Goal: Navigation & Orientation: Find specific page/section

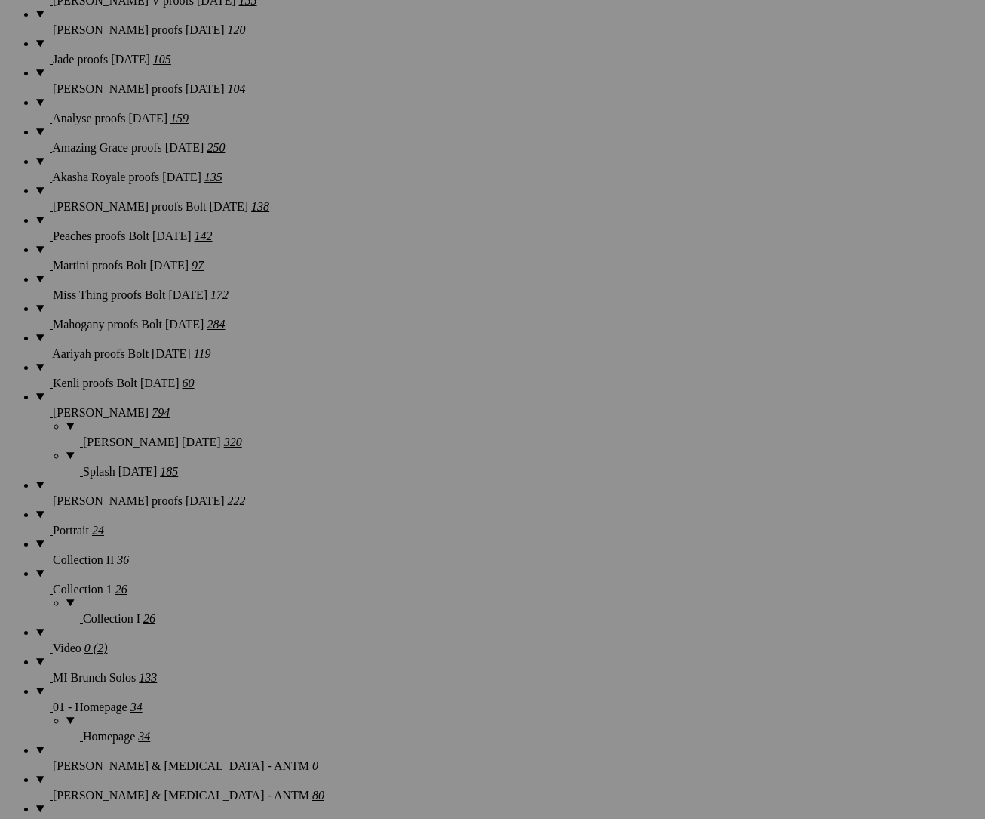
scroll to position [21139, 0]
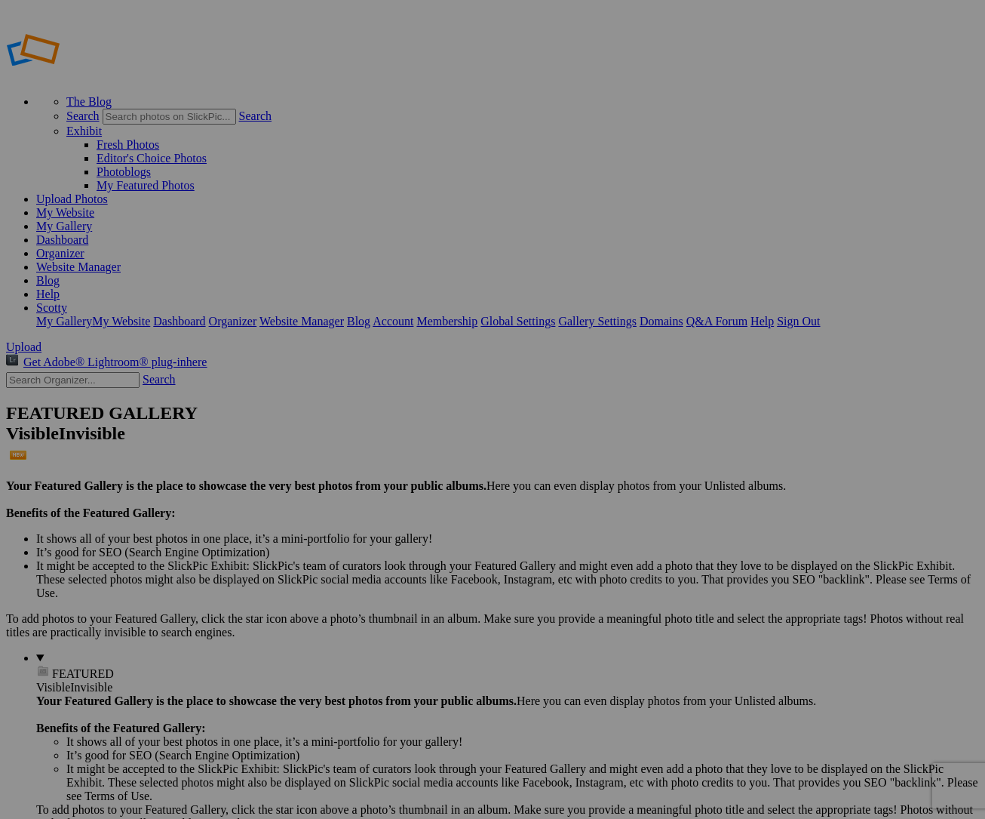
scroll to position [1, 0]
